Goal: Understand process/instructions: Learn how to perform a task or action

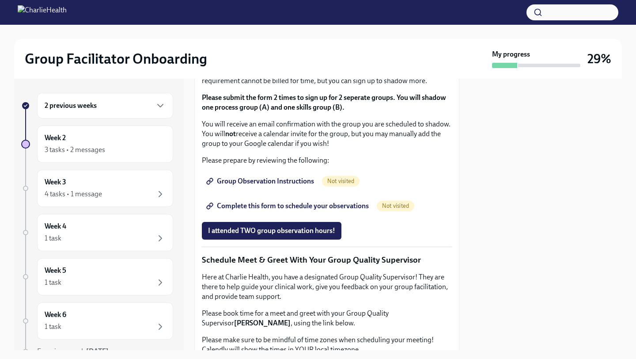
scroll to position [577, 0]
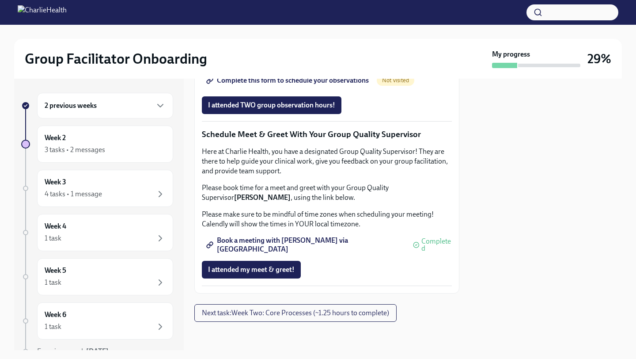
scroll to position [749, 0]
click at [251, 60] on span "Group Observation Instructions" at bounding box center [261, 55] width 106 height 9
click at [301, 316] on span "Next task : Week Two: Core Processes (~1.25 hours to complete)" at bounding box center [295, 312] width 187 height 9
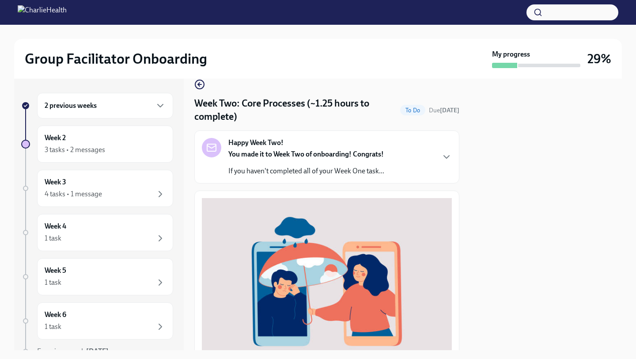
scroll to position [18, 0]
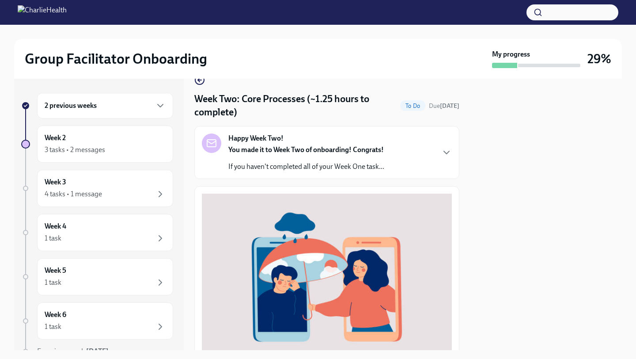
click at [392, 148] on div "Happy Week Two! You made it to Week Two of onboarding! Congrats! If you haven't…" at bounding box center [327, 152] width 250 height 38
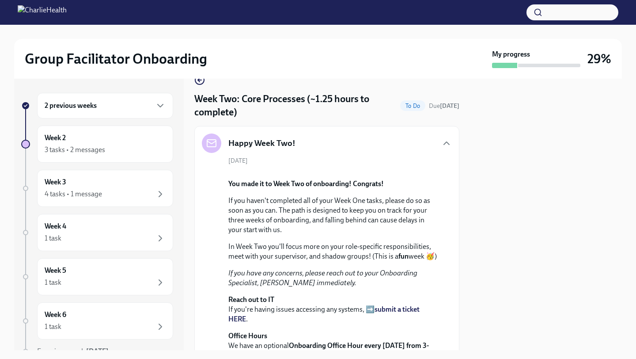
click at [392, 153] on div "Happy Week Two! [DATE] You made it to Week Two of onboarding! Congrats! If you …" at bounding box center [327, 251] width 250 height 236
click at [453, 147] on div "Happy Week Two! [DATE] You made it to Week Two of onboarding! Congrats! If you …" at bounding box center [326, 251] width 265 height 251
click at [450, 147] on icon "button" at bounding box center [446, 143] width 11 height 11
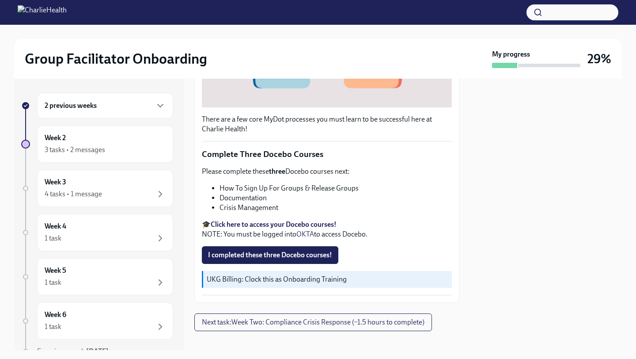
scroll to position [280, 0]
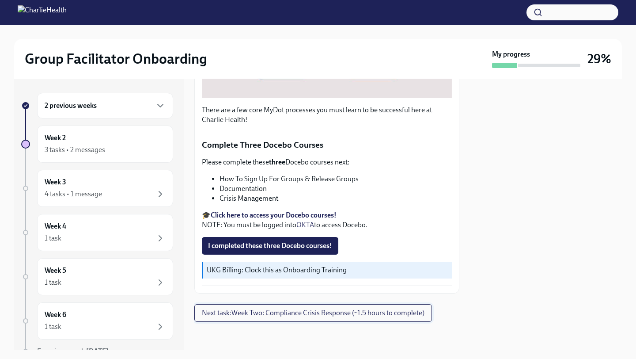
click at [337, 314] on span "Next task : Week Two: Compliance Crisis Response (~1.5 hours to complete)" at bounding box center [313, 312] width 223 height 9
